Goal: Transaction & Acquisition: Download file/media

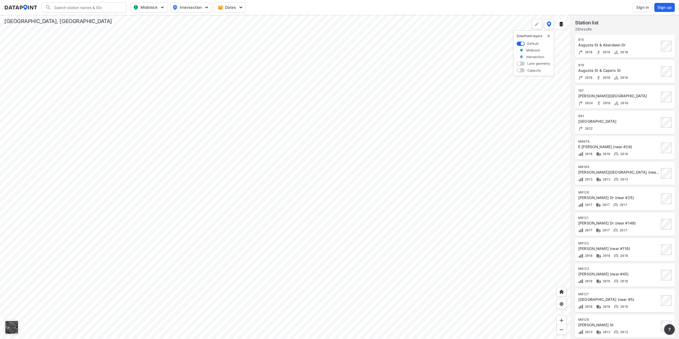
click at [237, 272] on div at bounding box center [285, 177] width 571 height 324
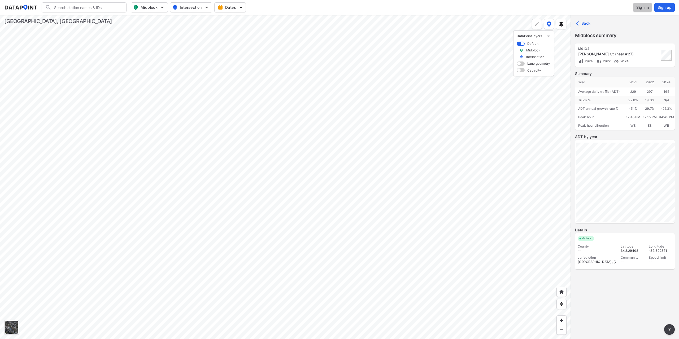
click at [339, 7] on span "Sign in" at bounding box center [643, 7] width 12 height 5
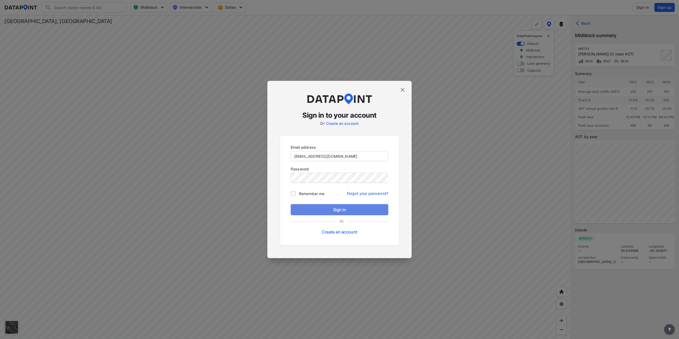
click at [339, 210] on span "Sign in" at bounding box center [339, 210] width 89 height 6
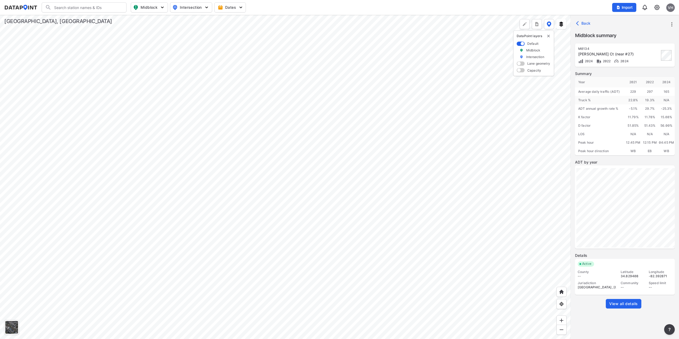
click at [339, 305] on span "View all details" at bounding box center [623, 303] width 29 height 5
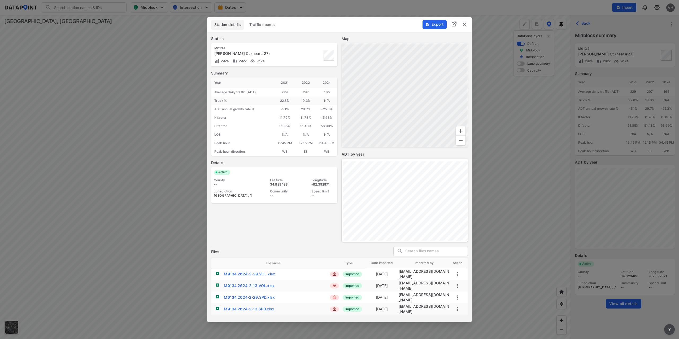
click at [262, 26] on span "Traffic counts" at bounding box center [262, 24] width 26 height 5
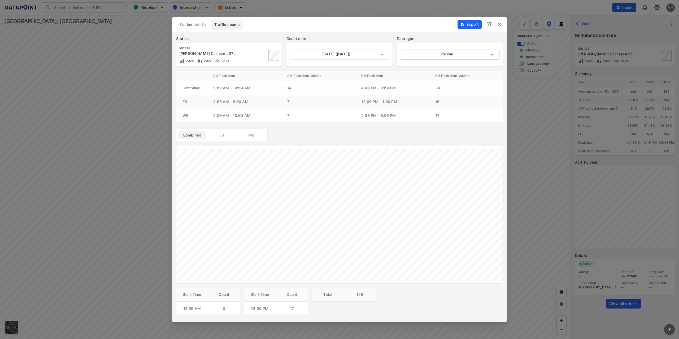
click at [339, 25] on span "Export" at bounding box center [470, 24] width 18 height 5
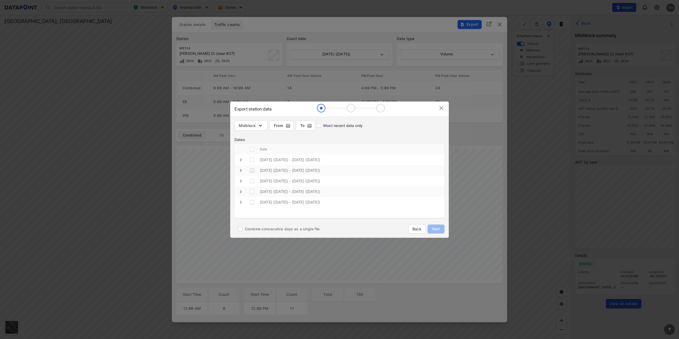
click at [254, 170] on \(Wednesday\) "decorative checkbox" at bounding box center [252, 171] width 10 height 10
checkbox \(Wednesday\) "true"
click at [240, 230] on input "Combine consecutive days as a single file" at bounding box center [240, 229] width 9 height 9
checkbox input "true"
click at [339, 231] on span "Next" at bounding box center [436, 229] width 11 height 5
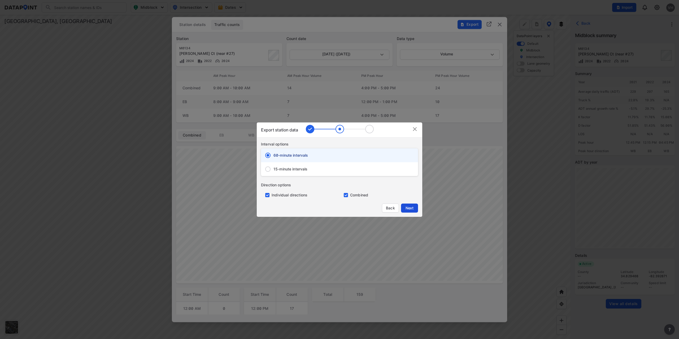
click at [339, 210] on span "Next" at bounding box center [409, 208] width 11 height 5
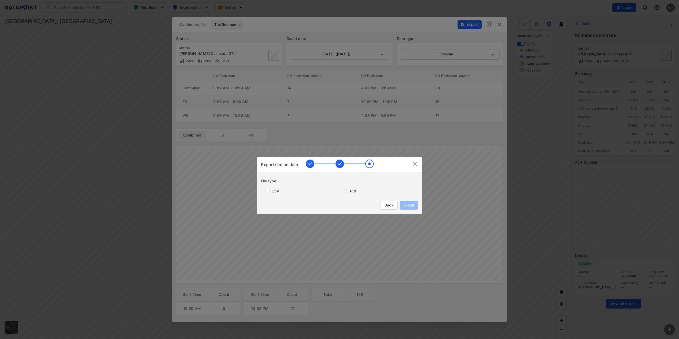
click at [339, 191] on input "primary checkbox" at bounding box center [345, 191] width 11 height 4
checkbox input "true"
click at [339, 206] on span "Export" at bounding box center [409, 205] width 12 height 5
